Goal: Use online tool/utility: Use online tool/utility

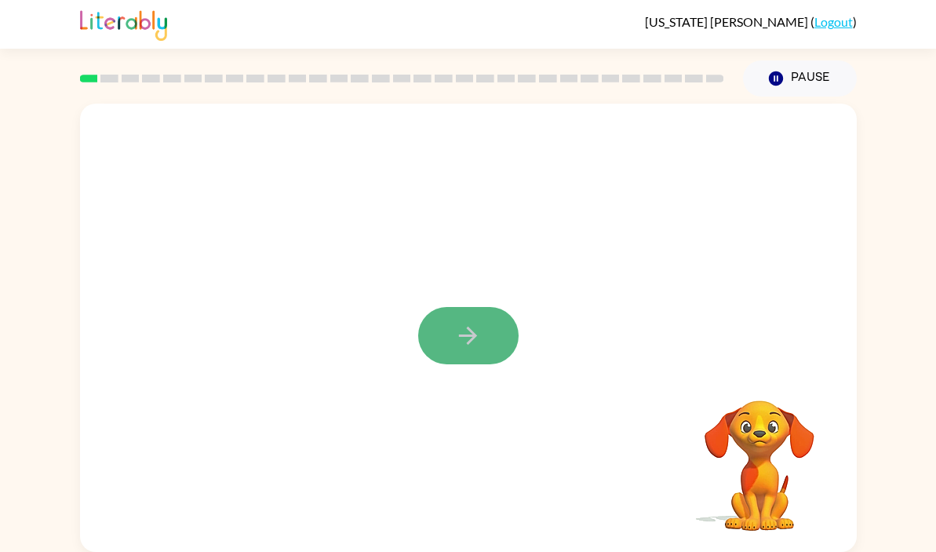
click at [468, 345] on icon "button" at bounding box center [467, 335] width 27 height 27
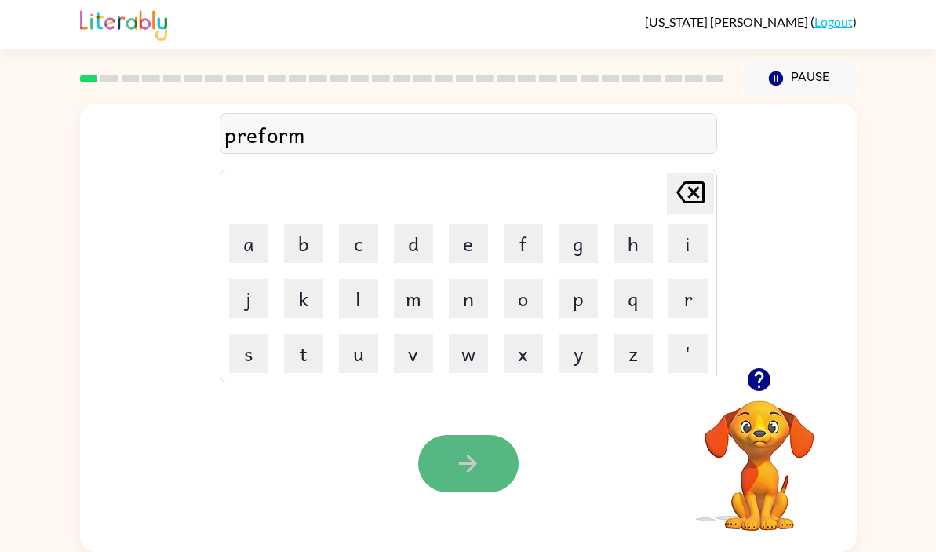
click at [450, 451] on button "button" at bounding box center [468, 463] width 100 height 57
click at [453, 455] on button "button" at bounding box center [468, 463] width 100 height 57
click at [458, 454] on icon "button" at bounding box center [467, 463] width 27 height 27
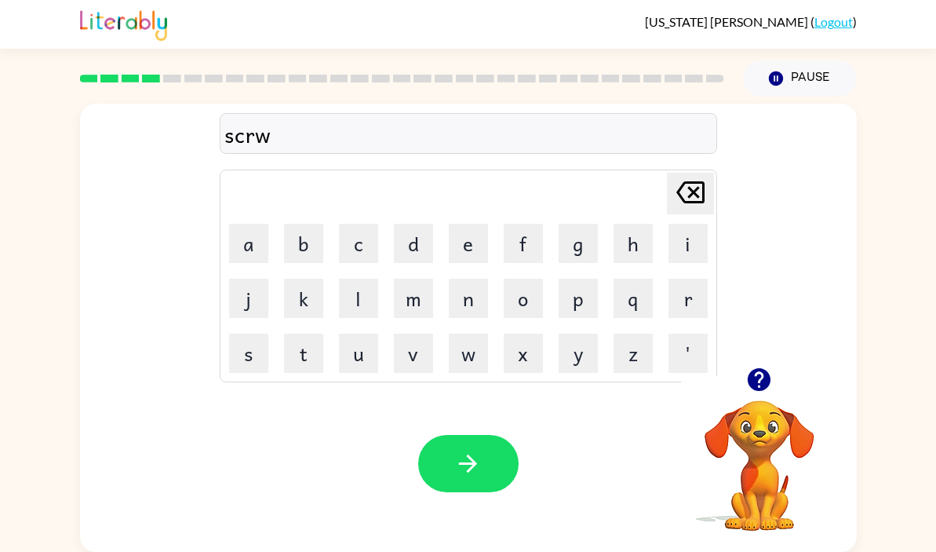
click at [683, 187] on icon "[PERSON_NAME] last character input" at bounding box center [691, 192] width 38 height 38
type button "delete"
click at [477, 452] on icon "button" at bounding box center [467, 463] width 27 height 27
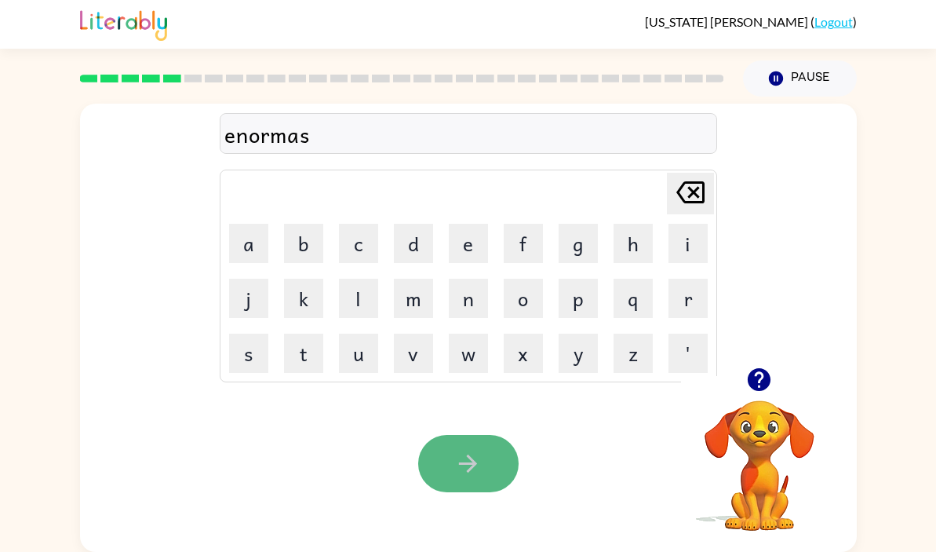
click at [475, 450] on icon "button" at bounding box center [467, 463] width 27 height 27
click at [469, 454] on icon "button" at bounding box center [467, 463] width 27 height 27
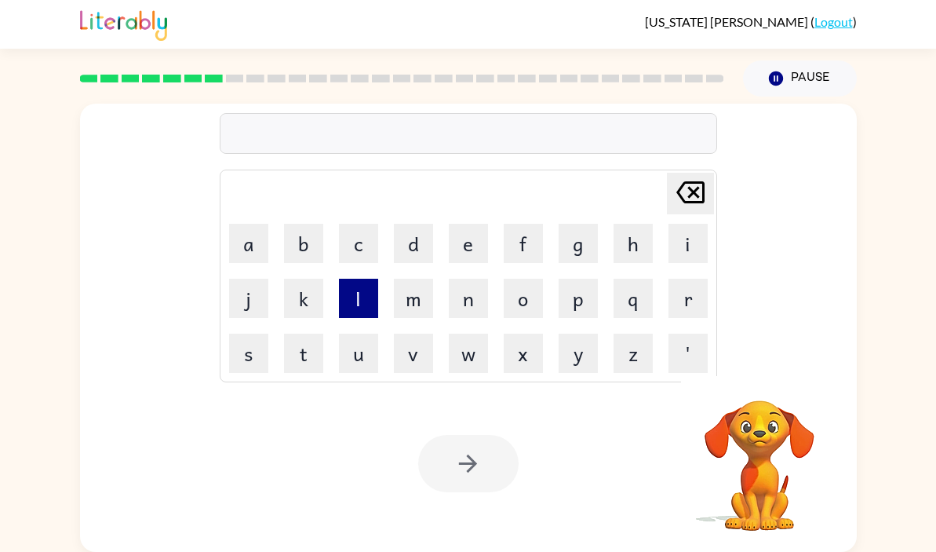
drag, startPoint x: 406, startPoint y: 304, endPoint x: 338, endPoint y: 304, distance: 67.5
click at [405, 304] on button "m" at bounding box center [413, 298] width 39 height 39
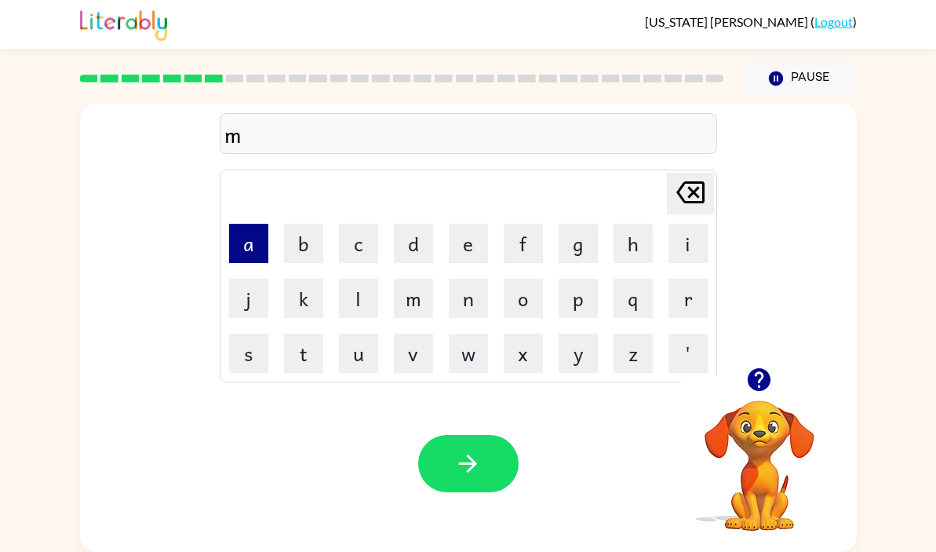
click at [243, 236] on button "a" at bounding box center [248, 243] width 39 height 39
click at [577, 306] on button "p" at bounding box center [578, 298] width 39 height 39
drag, startPoint x: 484, startPoint y: 235, endPoint x: 525, endPoint y: 235, distance: 40.8
click at [487, 235] on button "e" at bounding box center [468, 243] width 39 height 39
click at [348, 306] on button "l" at bounding box center [358, 298] width 39 height 39
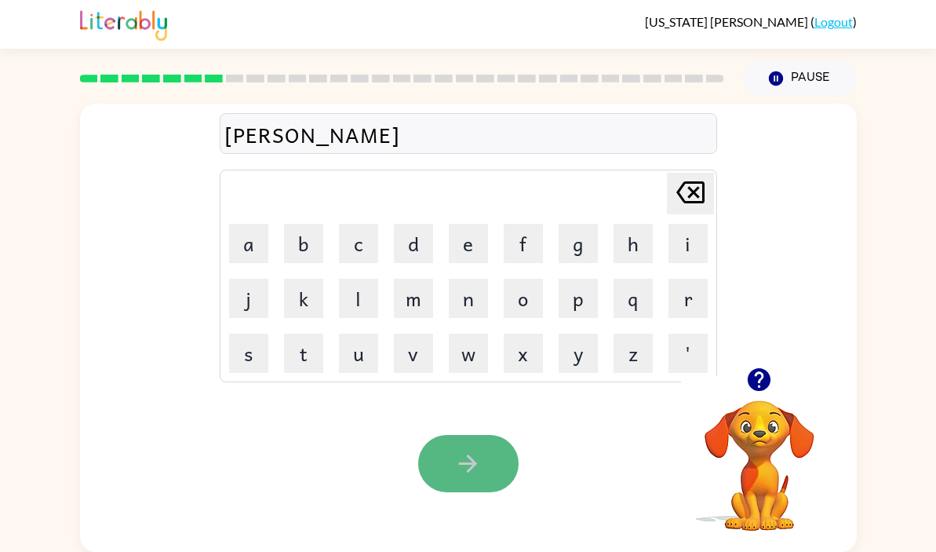
click at [442, 455] on button "button" at bounding box center [468, 463] width 100 height 57
click at [462, 450] on icon "button" at bounding box center [467, 463] width 27 height 27
click at [459, 450] on icon "button" at bounding box center [467, 463] width 27 height 27
click at [475, 454] on icon "button" at bounding box center [467, 463] width 27 height 27
click at [479, 440] on button "button" at bounding box center [468, 463] width 100 height 57
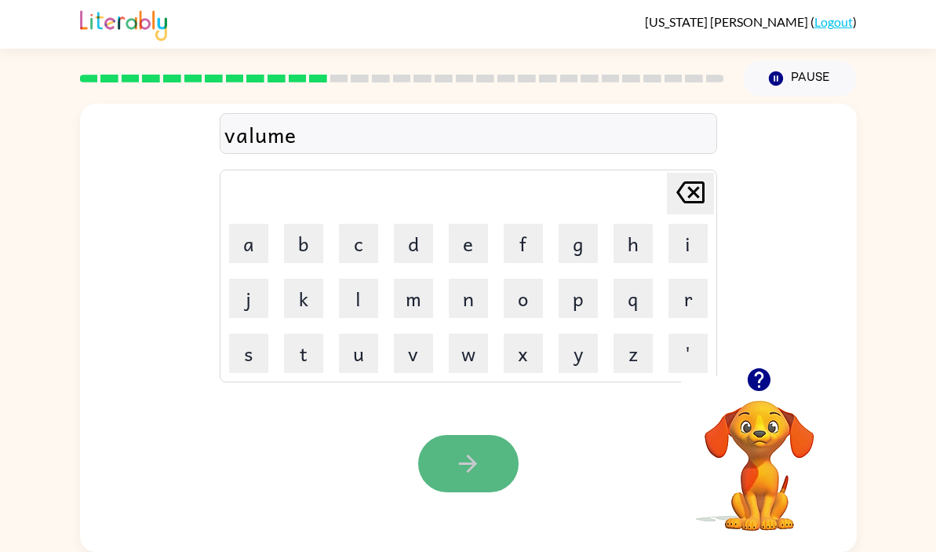
click at [471, 447] on button "button" at bounding box center [468, 463] width 100 height 57
click at [459, 451] on icon "button" at bounding box center [467, 463] width 27 height 27
click at [443, 446] on button "button" at bounding box center [468, 463] width 100 height 57
click at [450, 451] on button "button" at bounding box center [468, 463] width 100 height 57
click at [460, 442] on button "button" at bounding box center [468, 463] width 100 height 57
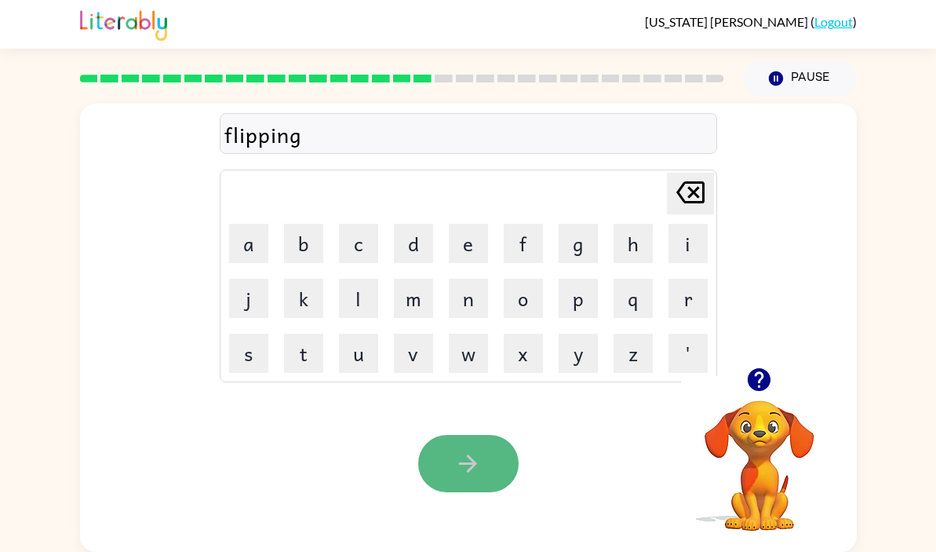
click at [457, 448] on button "button" at bounding box center [468, 463] width 100 height 57
click at [458, 443] on button "button" at bounding box center [468, 463] width 100 height 57
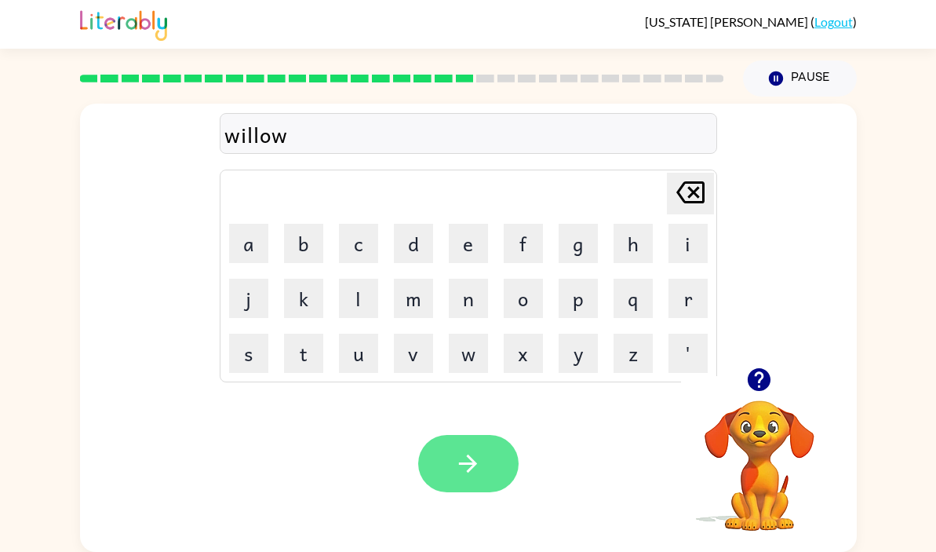
click at [456, 438] on div at bounding box center [468, 463] width 100 height 57
click at [456, 438] on button "button" at bounding box center [468, 463] width 100 height 57
click at [458, 442] on button "button" at bounding box center [468, 463] width 100 height 57
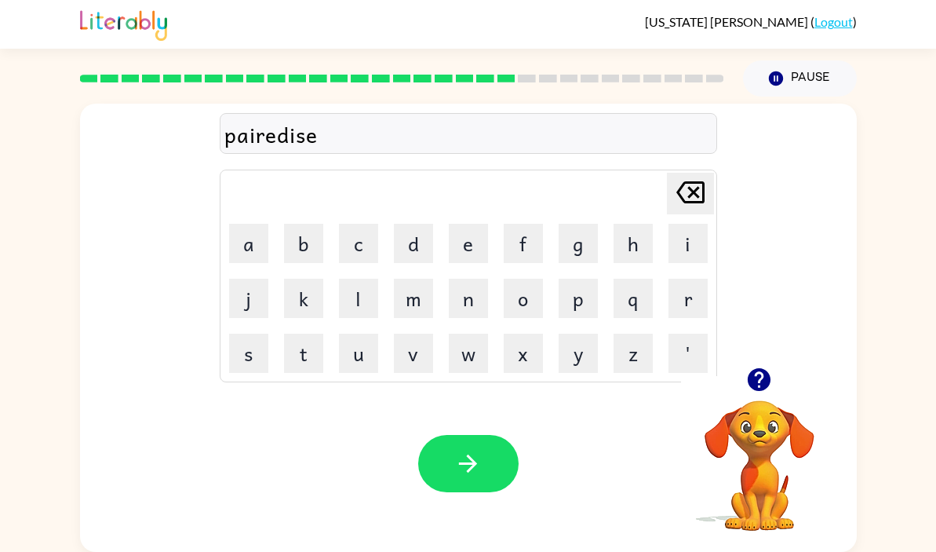
click at [458, 439] on button "button" at bounding box center [468, 463] width 100 height 57
click at [458, 440] on button "button" at bounding box center [468, 463] width 100 height 57
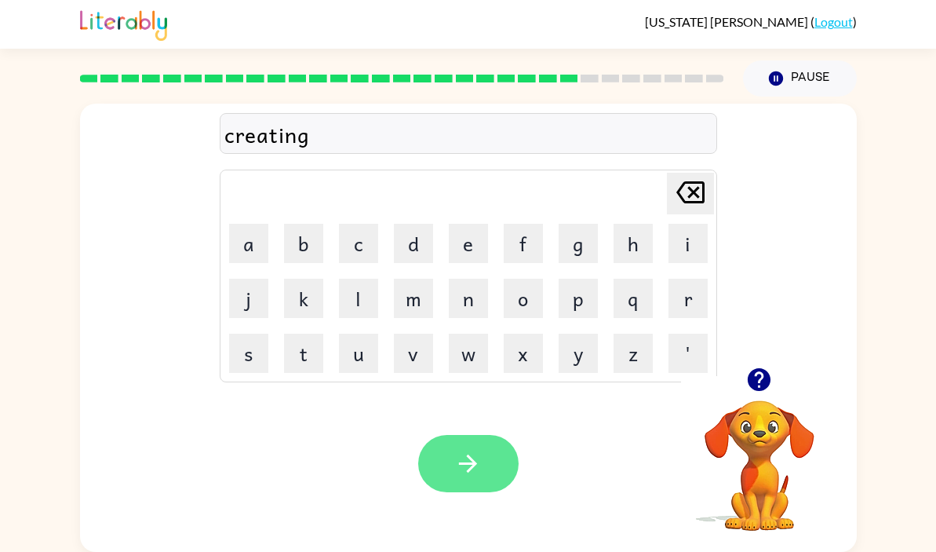
click at [462, 440] on button "button" at bounding box center [468, 463] width 100 height 57
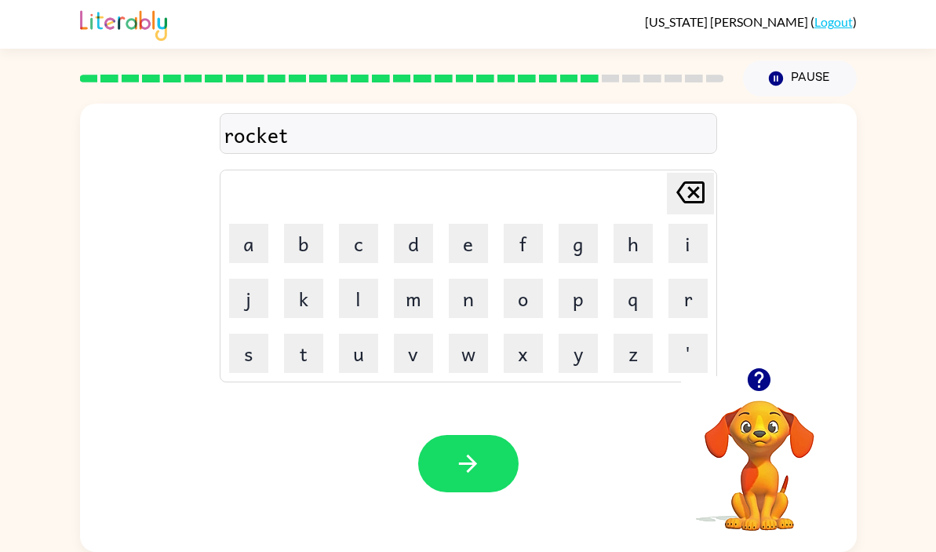
click at [462, 440] on button "button" at bounding box center [468, 463] width 100 height 57
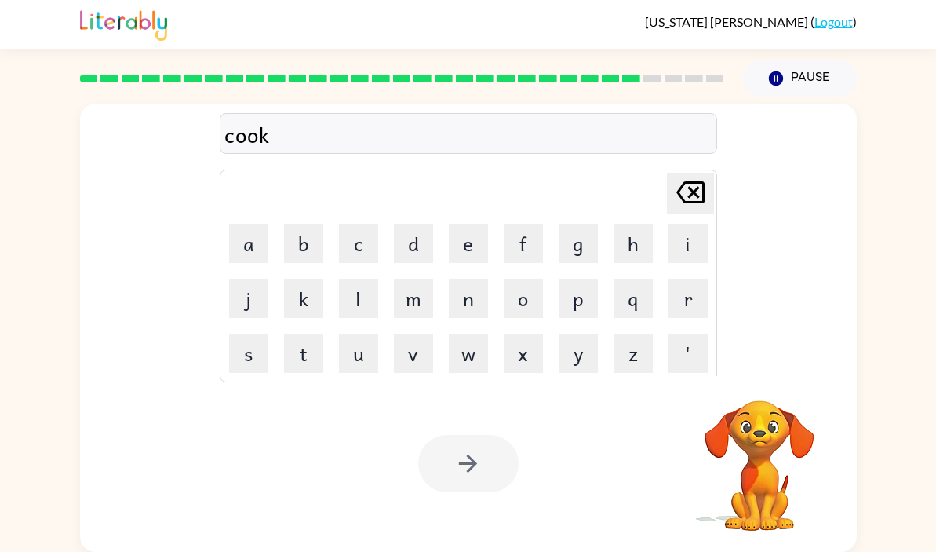
click at [462, 440] on div at bounding box center [468, 463] width 100 height 57
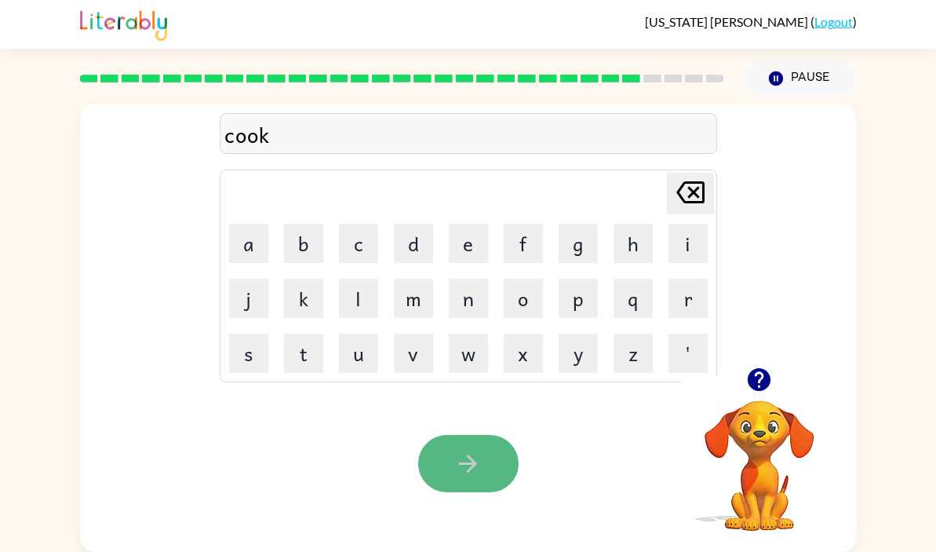
click at [459, 447] on button "button" at bounding box center [468, 463] width 100 height 57
click at [452, 440] on button "button" at bounding box center [468, 463] width 100 height 57
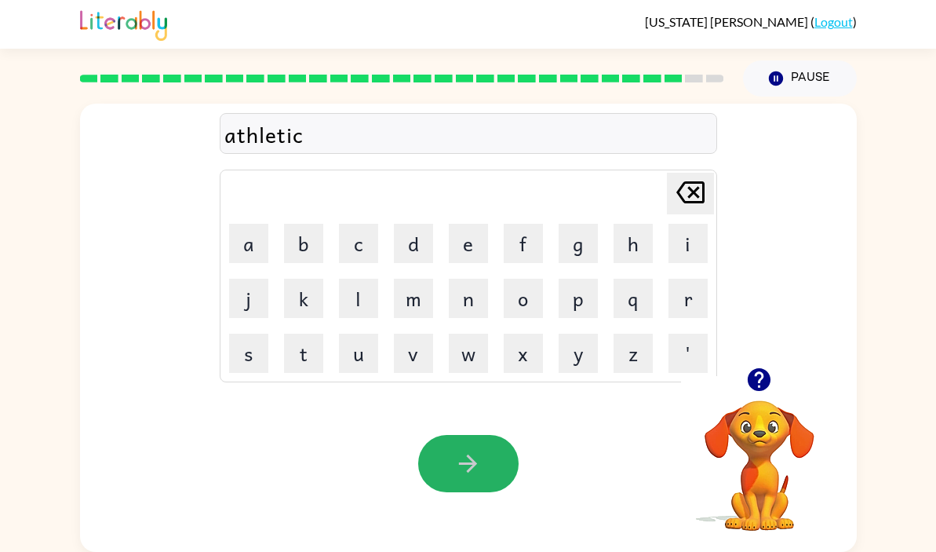
click at [445, 441] on button "button" at bounding box center [468, 463] width 100 height 57
click at [449, 443] on button "button" at bounding box center [468, 463] width 100 height 57
